Goal: Information Seeking & Learning: Learn about a topic

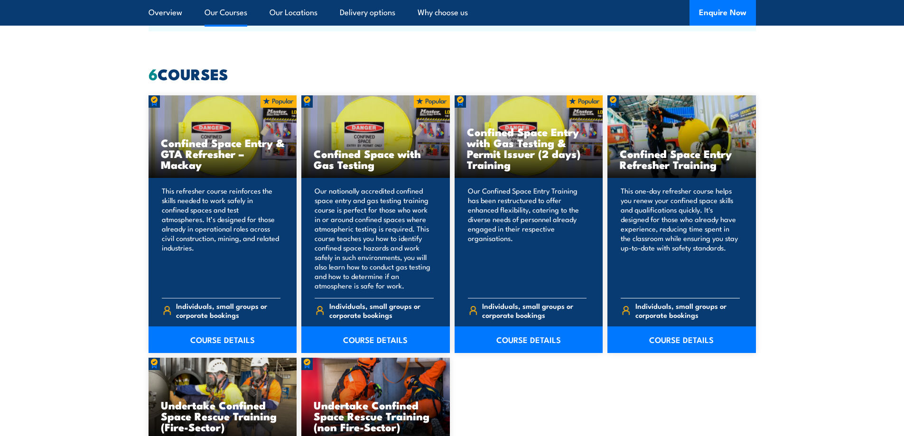
scroll to position [949, 0]
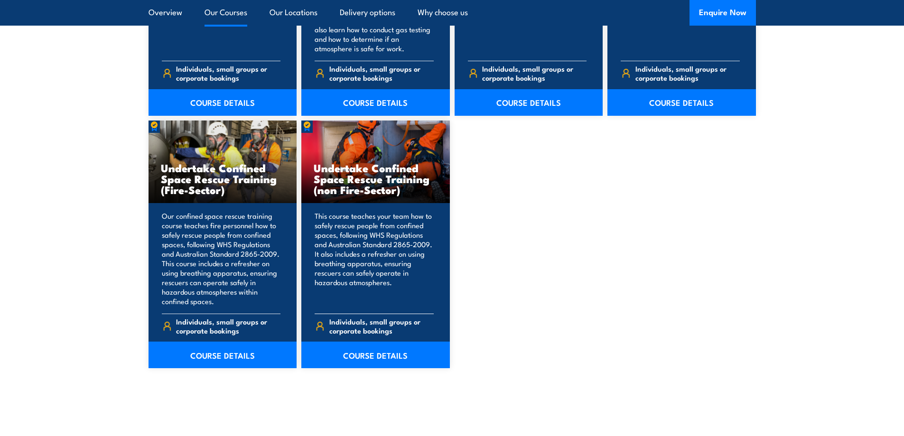
drag, startPoint x: 373, startPoint y: 189, endPoint x: 345, endPoint y: 176, distance: 31.2
click at [345, 176] on h3 "Undertake Confined Space Rescue Training (non Fire-Sector)" at bounding box center [376, 178] width 124 height 33
click at [232, 182] on h3 "Undertake Confined Space Rescue Training (Fire-Sector)" at bounding box center [223, 178] width 124 height 33
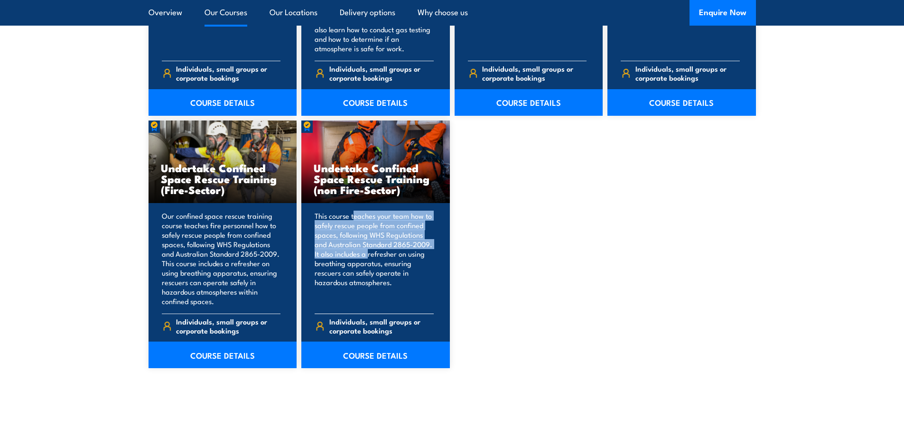
drag, startPoint x: 353, startPoint y: 217, endPoint x: 367, endPoint y: 251, distance: 36.8
click at [367, 251] on p "This course teaches your team how to safely rescue people from confined spaces,…" at bounding box center [374, 258] width 119 height 95
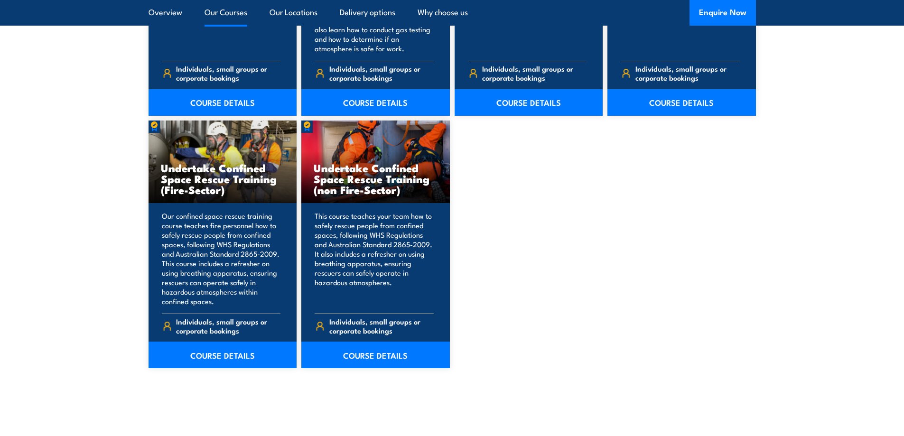
click at [367, 251] on p "This course teaches your team how to safely rescue people from confined spaces,…" at bounding box center [374, 258] width 119 height 95
click at [358, 242] on p "This course teaches your team how to safely rescue people from confined spaces,…" at bounding box center [374, 258] width 119 height 95
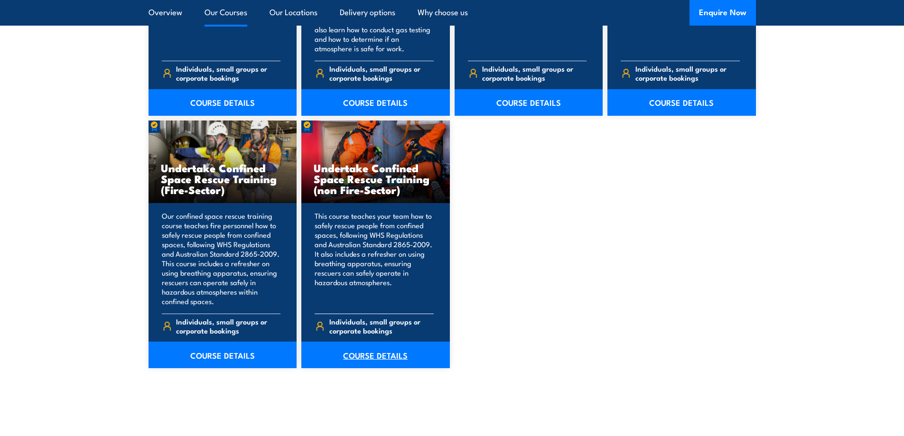
click at [388, 355] on link "COURSE DETAILS" at bounding box center [375, 355] width 149 height 27
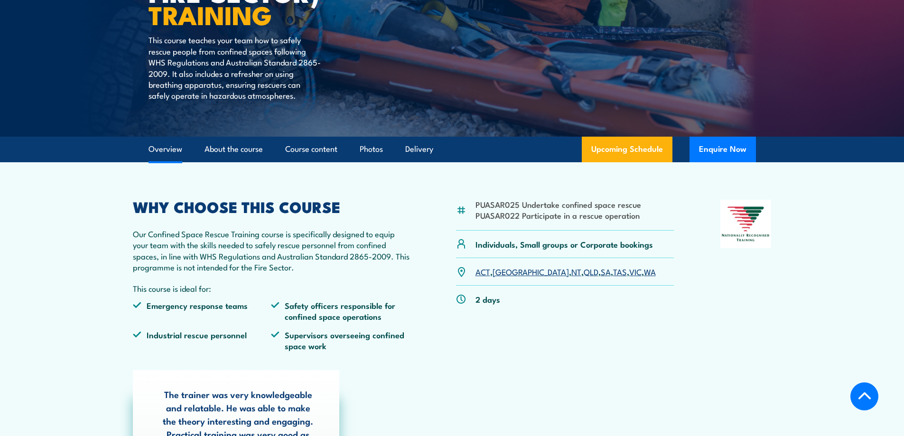
scroll to position [285, 0]
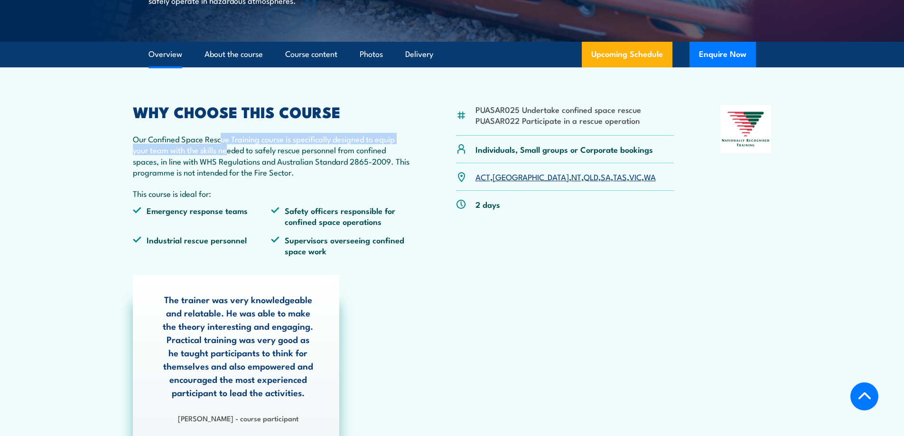
drag, startPoint x: 220, startPoint y: 141, endPoint x: 227, endPoint y: 154, distance: 14.2
click at [227, 154] on p "Our Confined Space Rescue Training course is specifically designed to equip you…" at bounding box center [271, 155] width 277 height 45
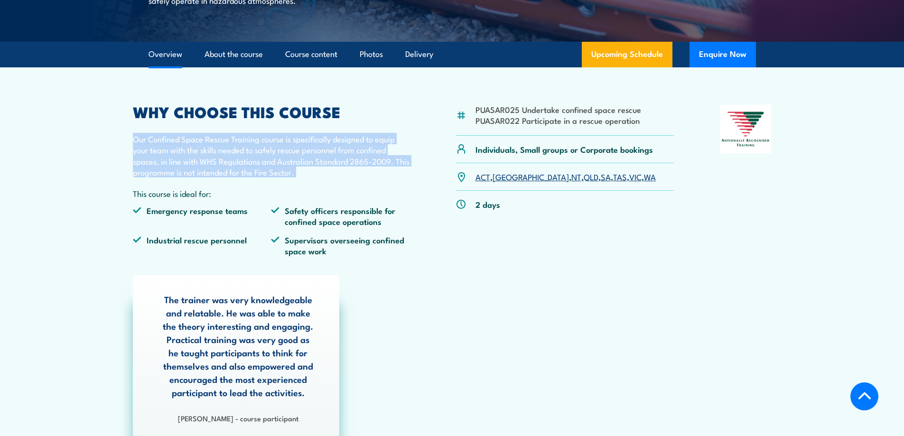
click at [227, 154] on p "Our Confined Space Rescue Training course is specifically designed to equip you…" at bounding box center [271, 155] width 277 height 45
click at [214, 146] on p "Our Confined Space Rescue Training course is specifically designed to equip you…" at bounding box center [271, 155] width 277 height 45
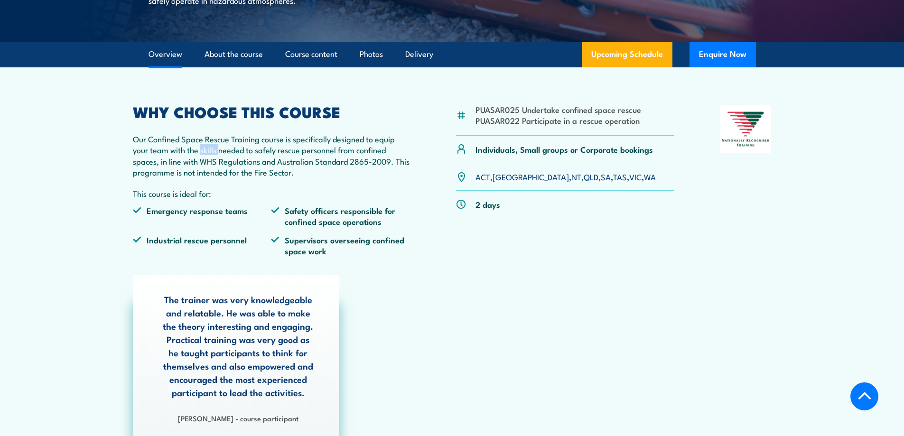
click at [214, 146] on p "Our Confined Space Rescue Training course is specifically designed to equip you…" at bounding box center [271, 155] width 277 height 45
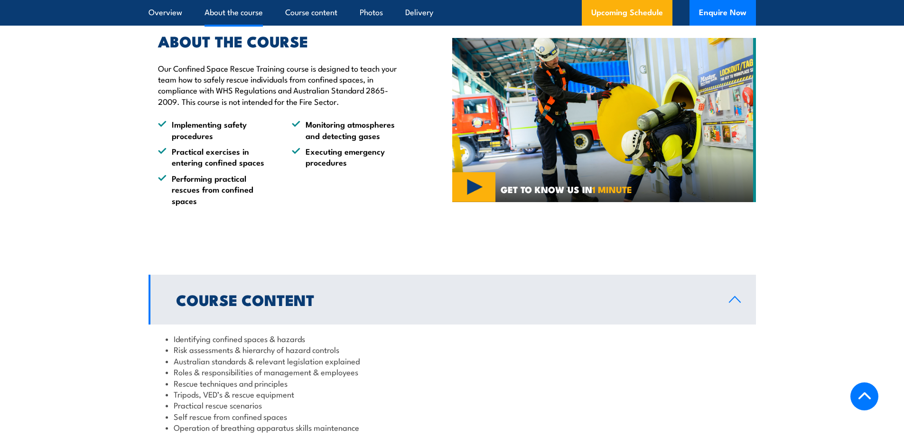
scroll to position [902, 0]
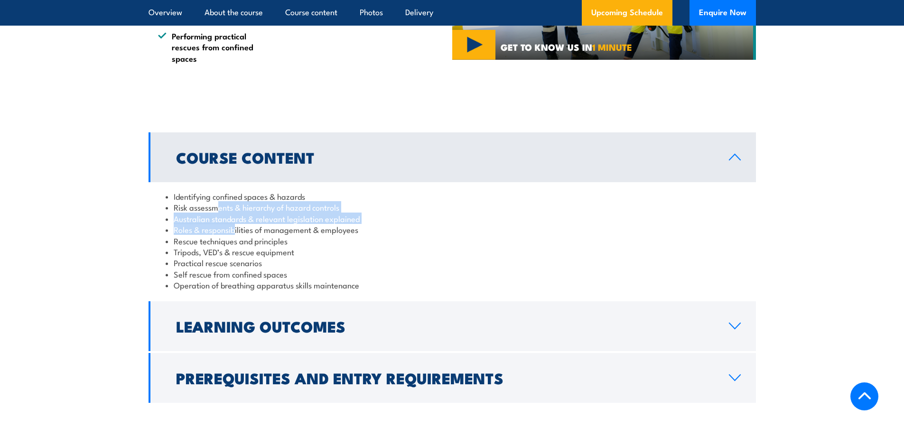
drag, startPoint x: 220, startPoint y: 202, endPoint x: 234, endPoint y: 234, distance: 34.8
click at [234, 234] on ul "Identifying confined spaces & hazards Risk assessments & hierarchy of hazard co…" at bounding box center [452, 241] width 573 height 100
click at [234, 234] on li "Roles & responsibilities of management & employees" at bounding box center [452, 229] width 573 height 11
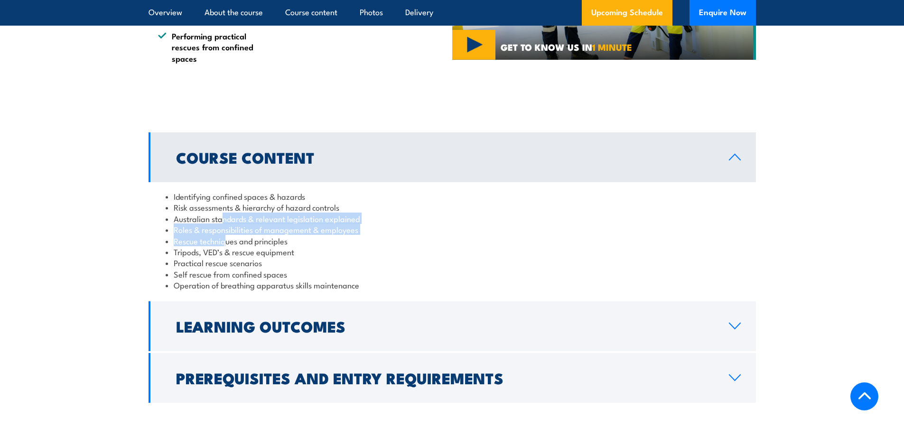
drag, startPoint x: 222, startPoint y: 219, endPoint x: 227, endPoint y: 238, distance: 20.3
click at [227, 238] on ul "Identifying confined spaces & hazards Risk assessments & hierarchy of hazard co…" at bounding box center [452, 241] width 573 height 100
click at [227, 238] on li "Rescue techniques and principles" at bounding box center [452, 240] width 573 height 11
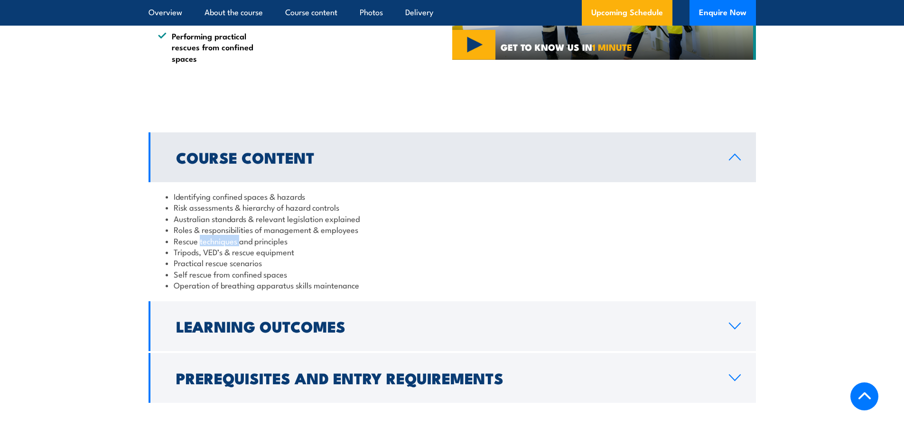
click at [223, 239] on li "Rescue techniques and principles" at bounding box center [452, 240] width 573 height 11
click at [218, 241] on li "Rescue techniques and principles" at bounding box center [452, 240] width 573 height 11
click at [215, 235] on li "Rescue techniques and principles" at bounding box center [452, 240] width 573 height 11
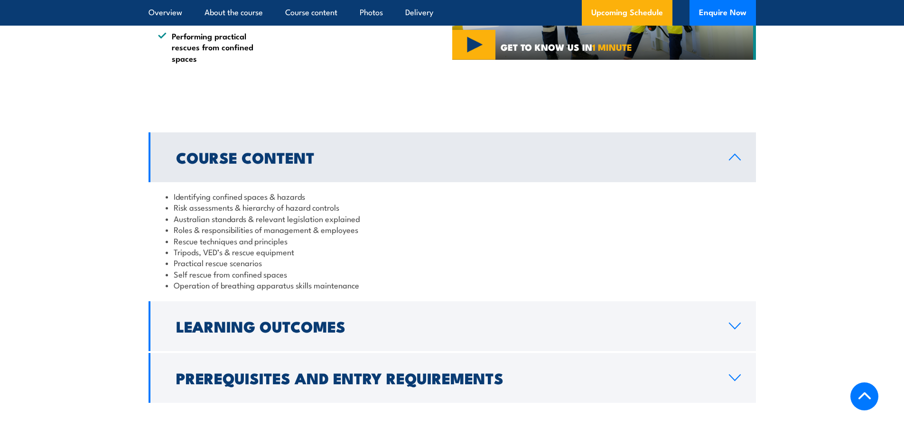
click at [215, 230] on li "Roles & responsibilities of management & employees" at bounding box center [452, 229] width 573 height 11
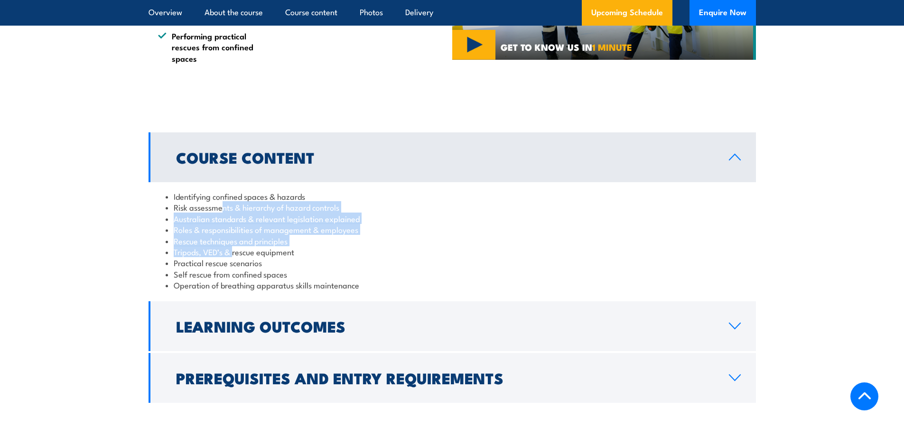
drag, startPoint x: 225, startPoint y: 212, endPoint x: 233, endPoint y: 252, distance: 40.8
click at [233, 252] on ul "Identifying confined spaces & hazards Risk assessments & hierarchy of hazard co…" at bounding box center [452, 241] width 573 height 100
click at [233, 252] on li "Tripods, VED’s & rescue equipment" at bounding box center [452, 251] width 573 height 11
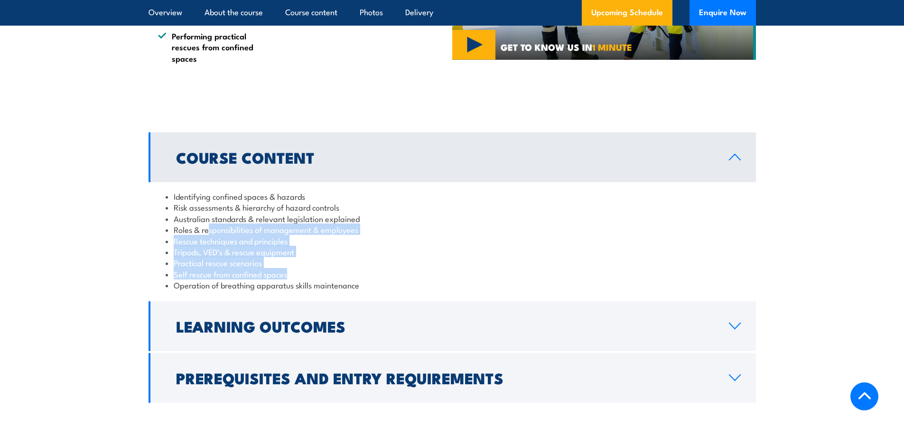
drag, startPoint x: 292, startPoint y: 276, endPoint x: 209, endPoint y: 230, distance: 95.0
click at [209, 230] on ul "Identifying confined spaces & hazards Risk assessments & hierarchy of hazard co…" at bounding box center [452, 241] width 573 height 100
click at [209, 230] on li "Roles & responsibilities of management & employees" at bounding box center [452, 229] width 573 height 11
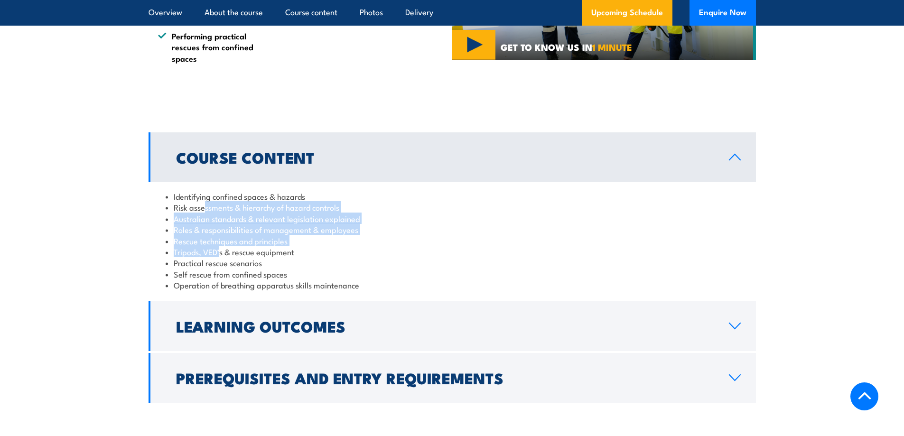
drag, startPoint x: 203, startPoint y: 211, endPoint x: 220, endPoint y: 254, distance: 46.3
click at [220, 254] on ul "Identifying confined spaces & hazards Risk assessments & hierarchy of hazard co…" at bounding box center [452, 241] width 573 height 100
click at [220, 254] on li "Tripods, VED’s & rescue equipment" at bounding box center [452, 251] width 573 height 11
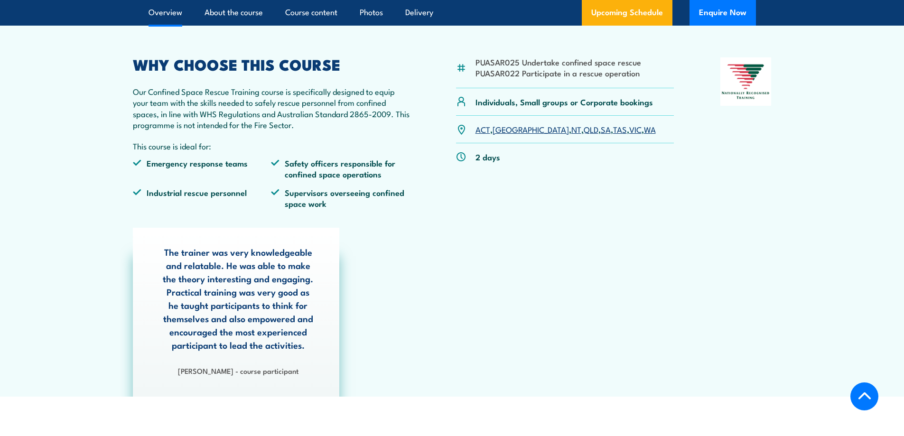
scroll to position [285, 0]
